Goal: Navigation & Orientation: Understand site structure

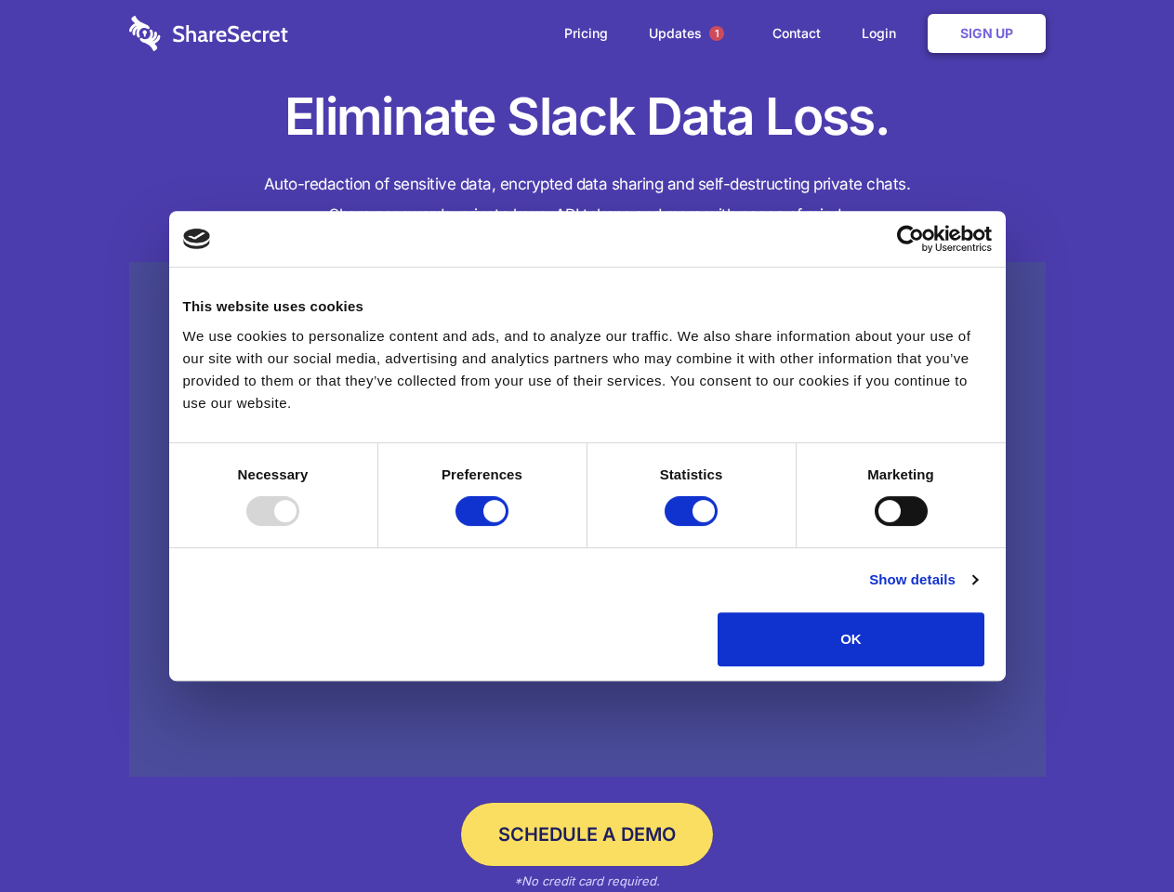
click at [299, 526] on div at bounding box center [272, 511] width 53 height 30
click at [508, 526] on input "Preferences" at bounding box center [481, 511] width 53 height 30
checkbox input "false"
click at [693, 526] on input "Statistics" at bounding box center [690, 511] width 53 height 30
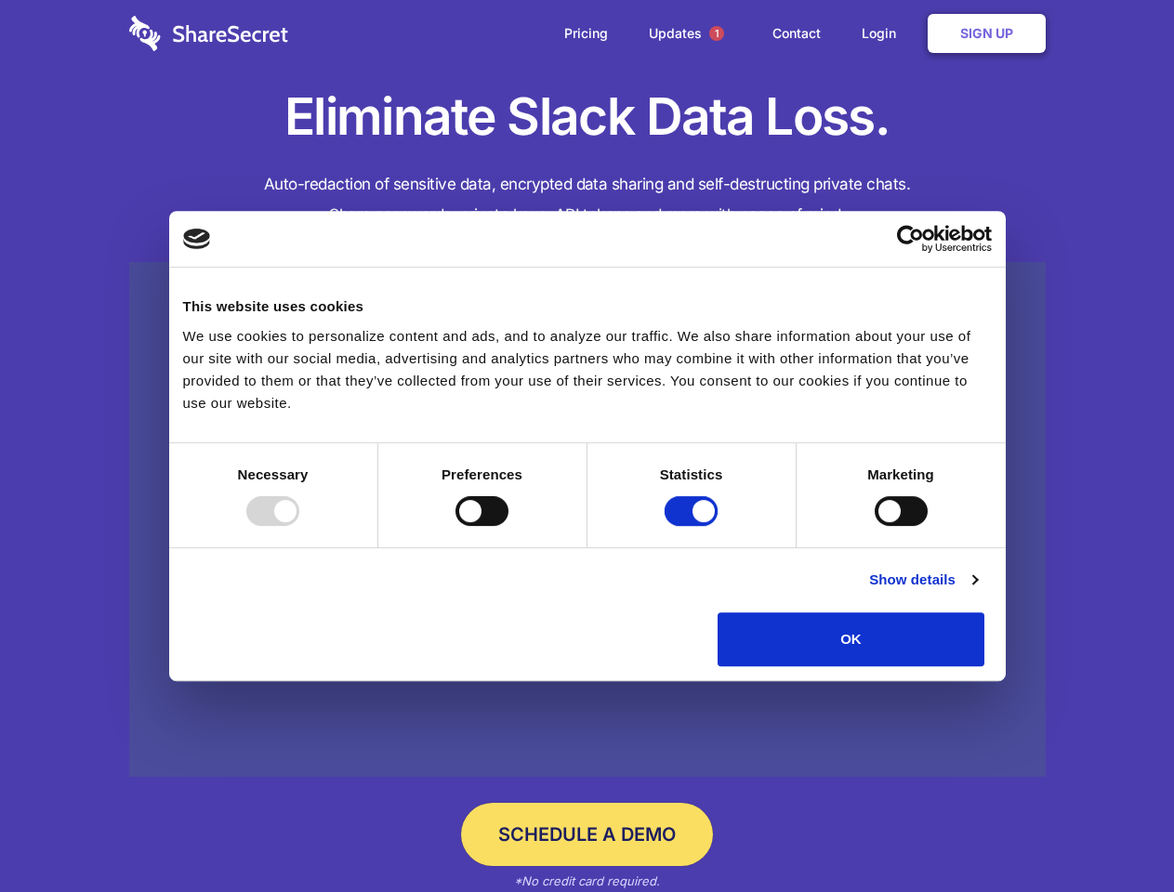
checkbox input "false"
click at [874, 526] on input "Marketing" at bounding box center [900, 511] width 53 height 30
checkbox input "true"
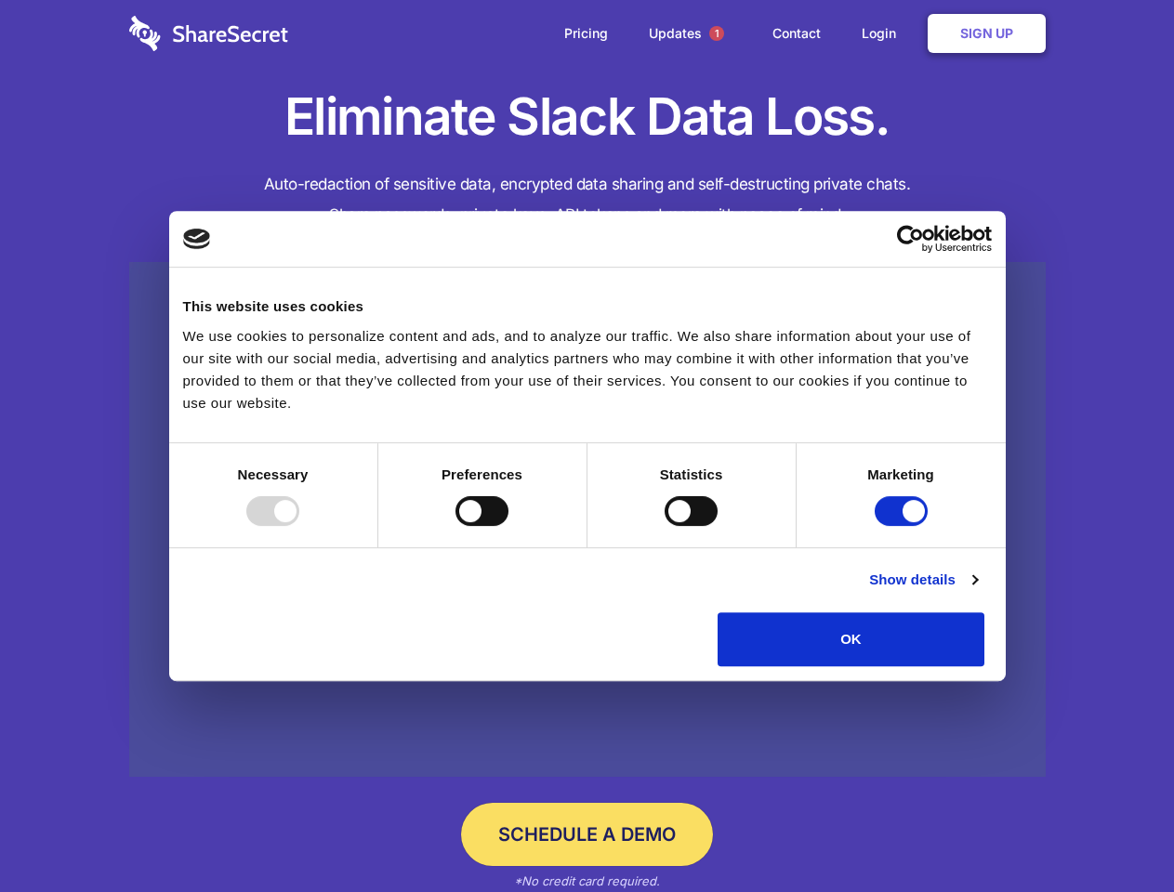
click at [977, 591] on link "Show details" at bounding box center [923, 580] width 108 height 22
